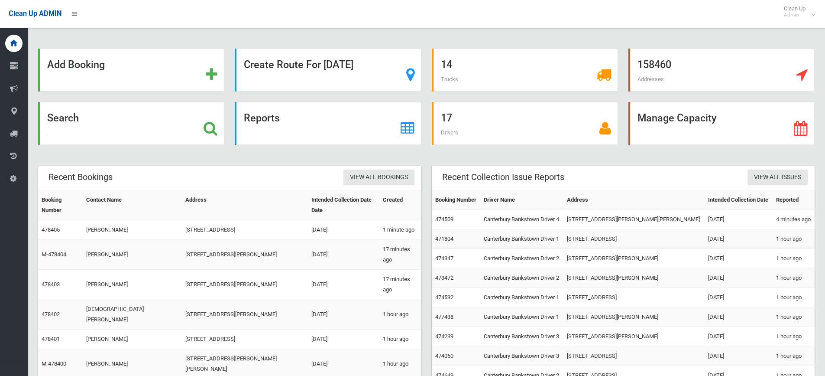
click at [78, 117] on strong "Search" at bounding box center [63, 118] width 32 height 12
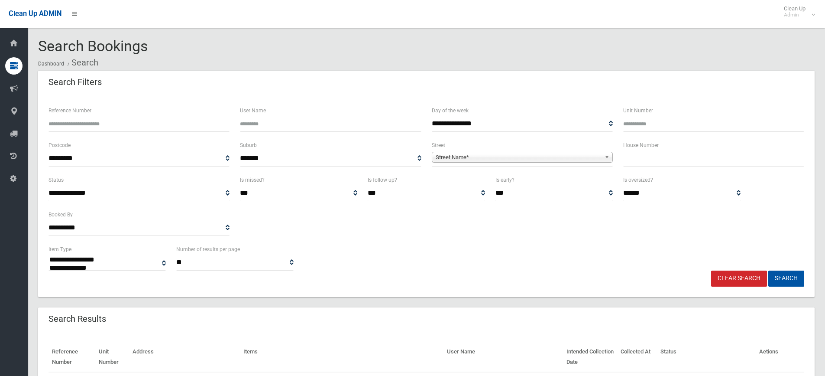
select select
click at [627, 159] on input "text" at bounding box center [713, 158] width 181 height 16
type input "**"
click at [521, 157] on span "Street Name*" at bounding box center [518, 157] width 165 height 10
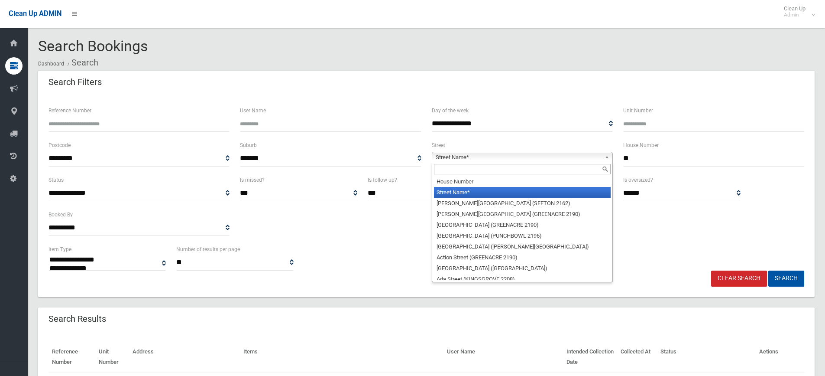
click at [457, 171] on input "text" at bounding box center [522, 169] width 177 height 10
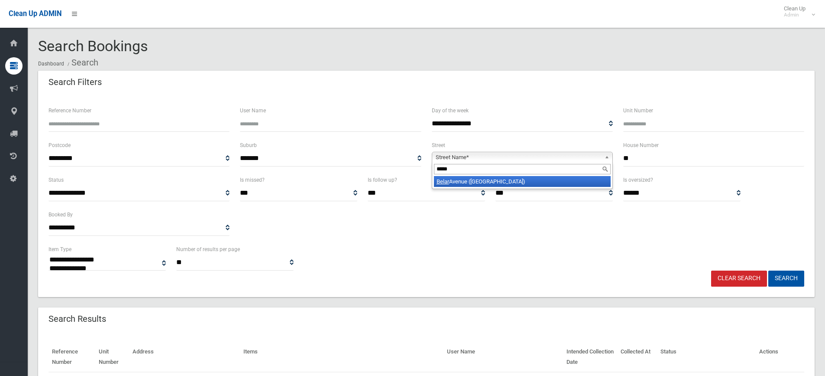
type input "*****"
click at [532, 182] on li "[GEOGRAPHIC_DATA] ([GEOGRAPHIC_DATA])" at bounding box center [522, 181] width 177 height 11
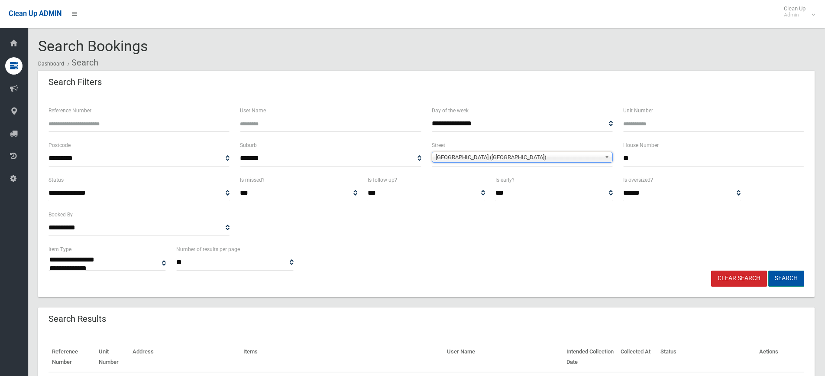
click at [794, 274] on button "Search" at bounding box center [786, 278] width 36 height 16
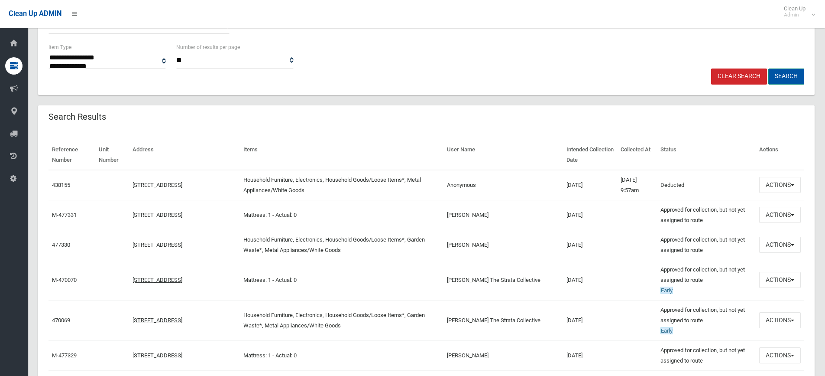
scroll to position [217, 0]
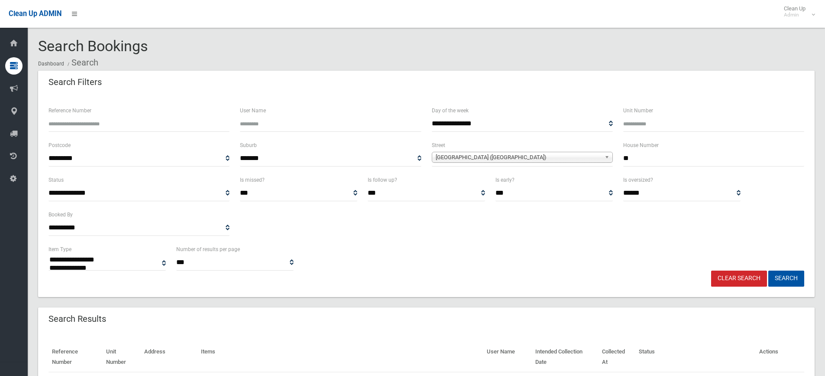
select select
